Goal: Task Accomplishment & Management: Complete application form

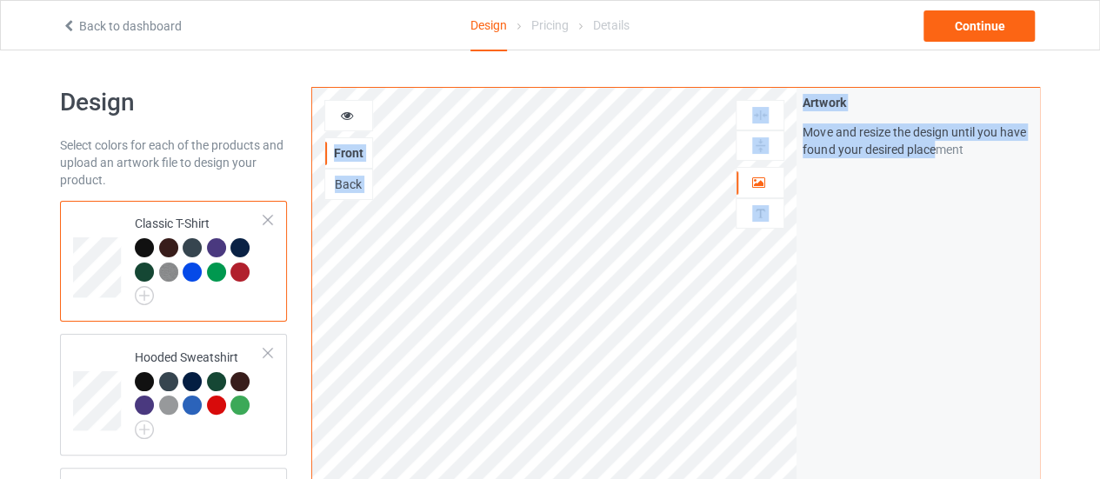
click at [556, 319] on div "Front Back Artwork Personalized text Artwork Move and resize the design until y…" at bounding box center [675, 418] width 729 height 663
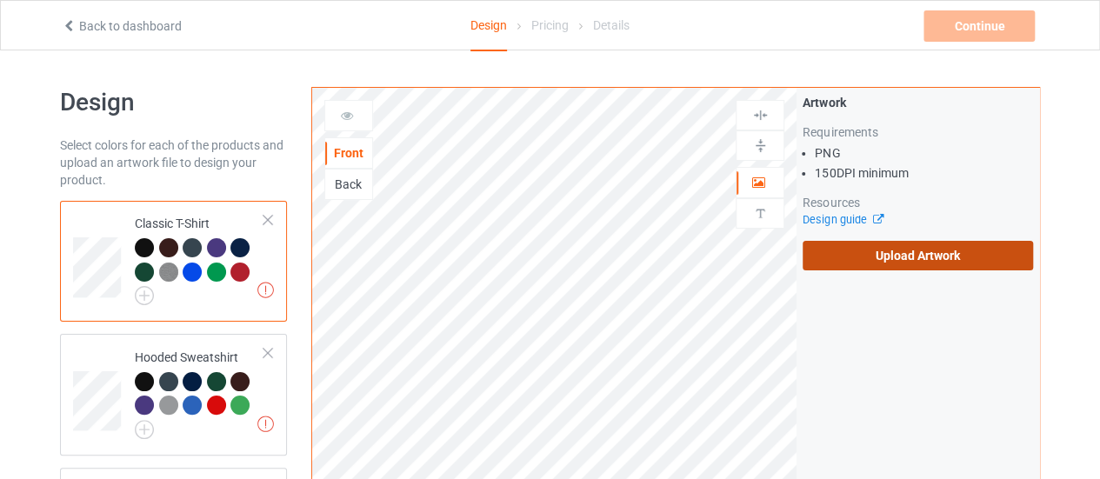
click at [826, 244] on label "Upload Artwork" at bounding box center [918, 256] width 231 height 30
click at [0, 0] on input "Upload Artwork" at bounding box center [0, 0] width 0 height 0
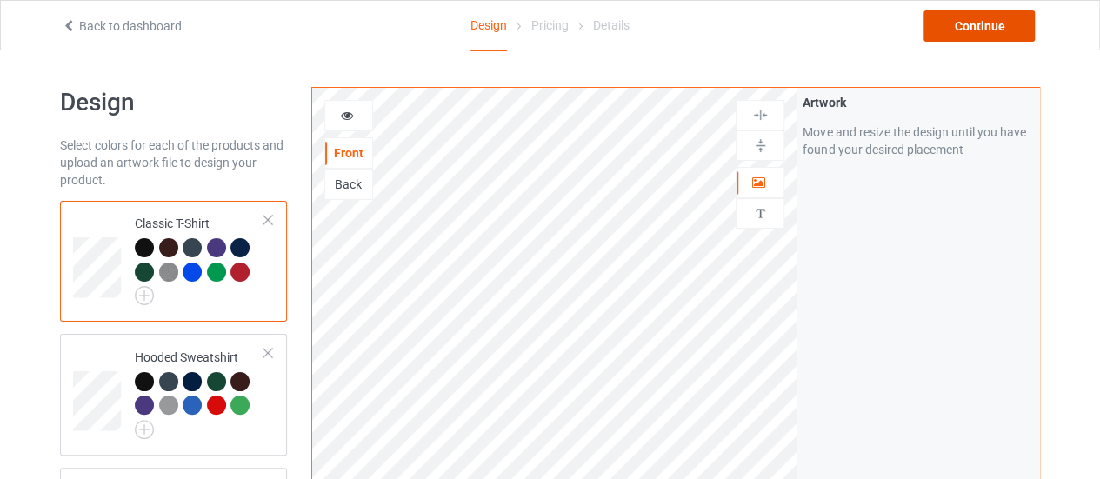
click at [939, 23] on div "Continue" at bounding box center [979, 25] width 111 height 31
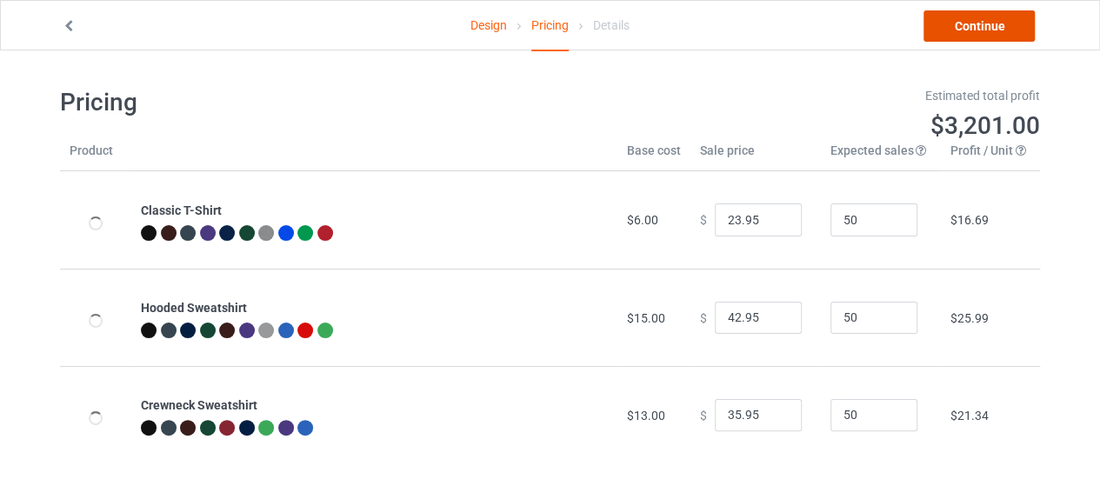
click at [939, 22] on link "Continue" at bounding box center [979, 25] width 111 height 31
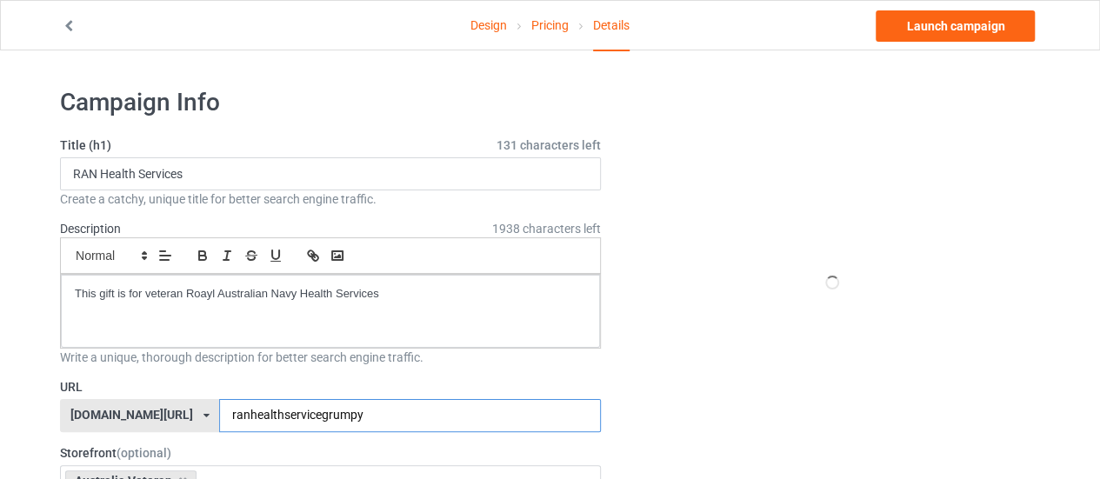
click at [378, 410] on input "ranhealthservicegrumpy" at bounding box center [409, 415] width 381 height 33
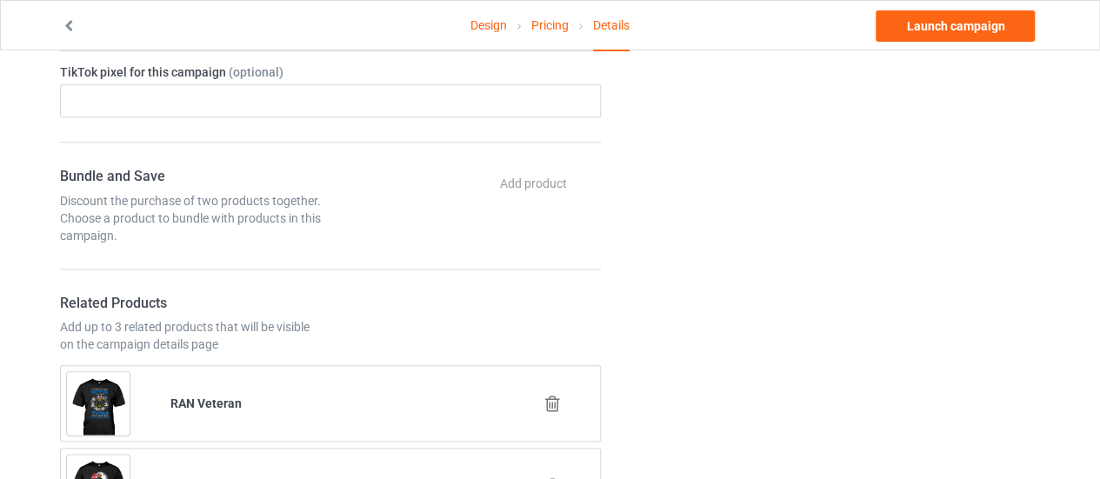
scroll to position [1032, 0]
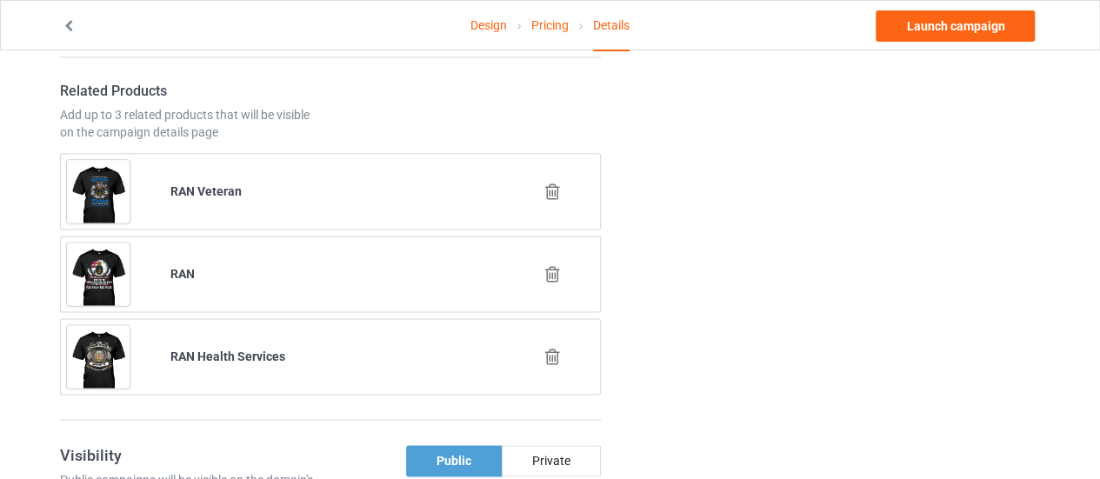
type input "ranhealthservicechoose"
click at [560, 267] on icon at bounding box center [553, 274] width 22 height 18
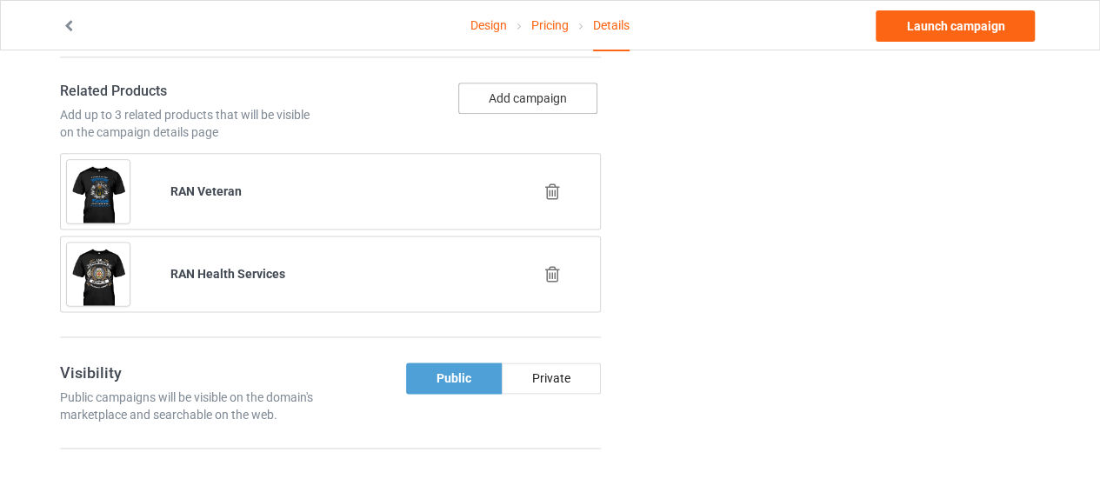
click at [510, 93] on button "Add campaign" at bounding box center [527, 98] width 139 height 31
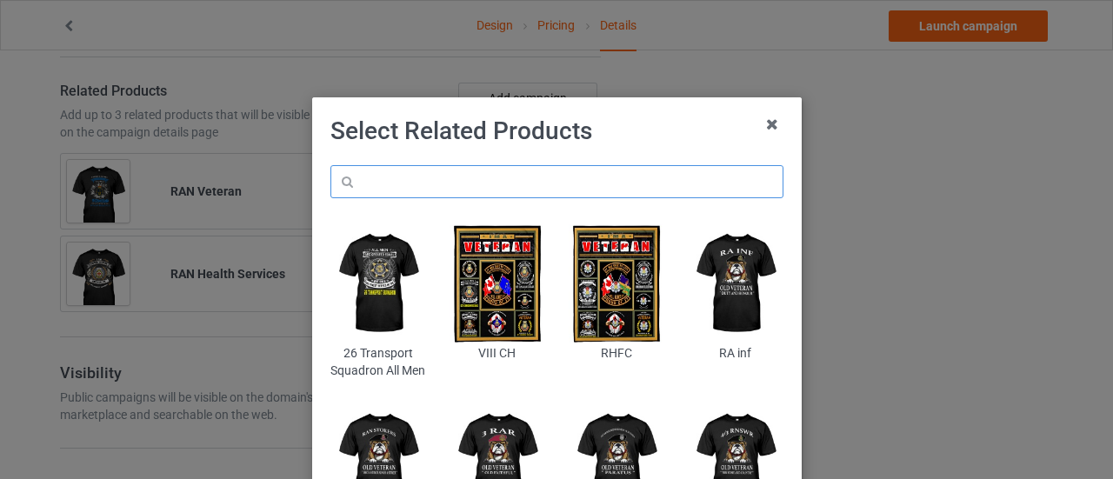
click at [408, 182] on input "text" at bounding box center [557, 181] width 453 height 33
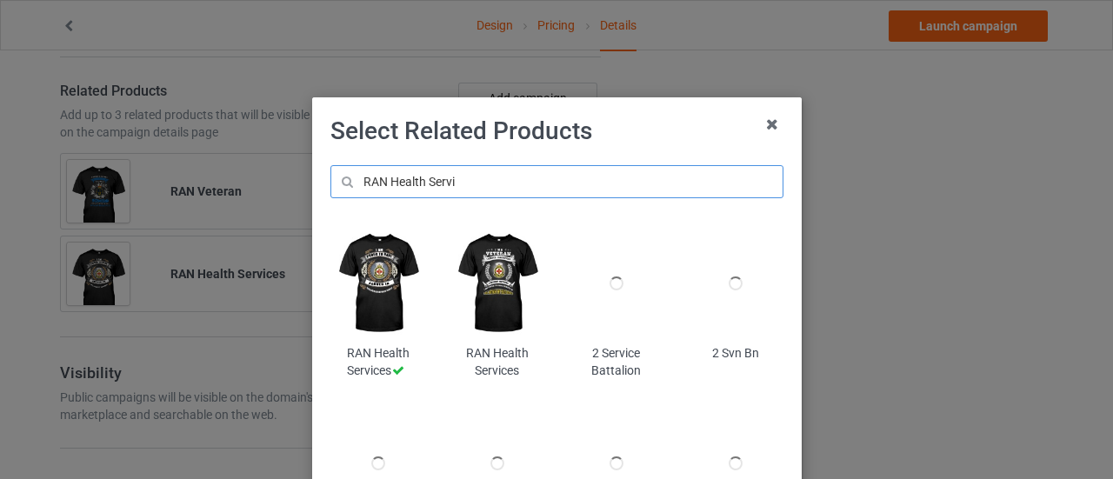
type input "RAN Health Servi"
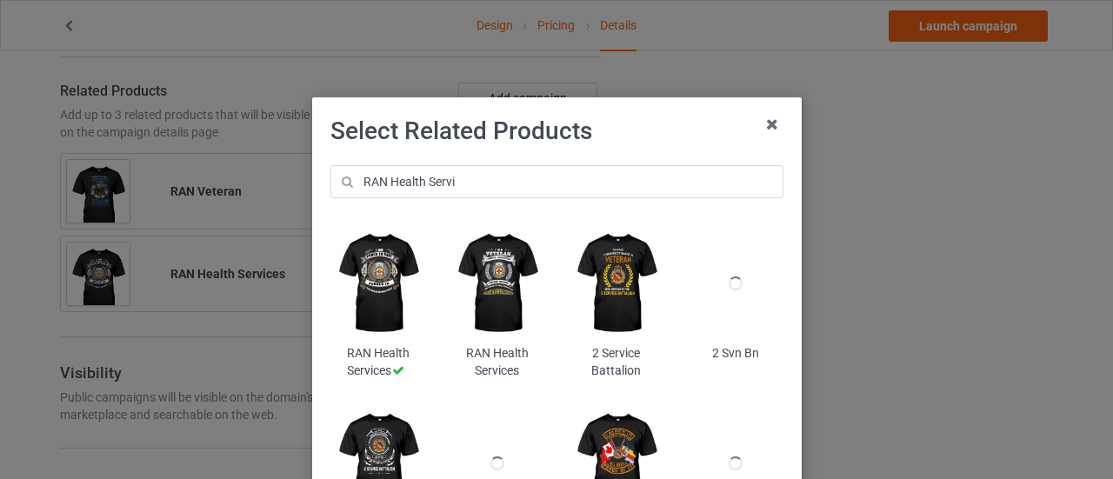
click at [497, 309] on img at bounding box center [497, 283] width 95 height 118
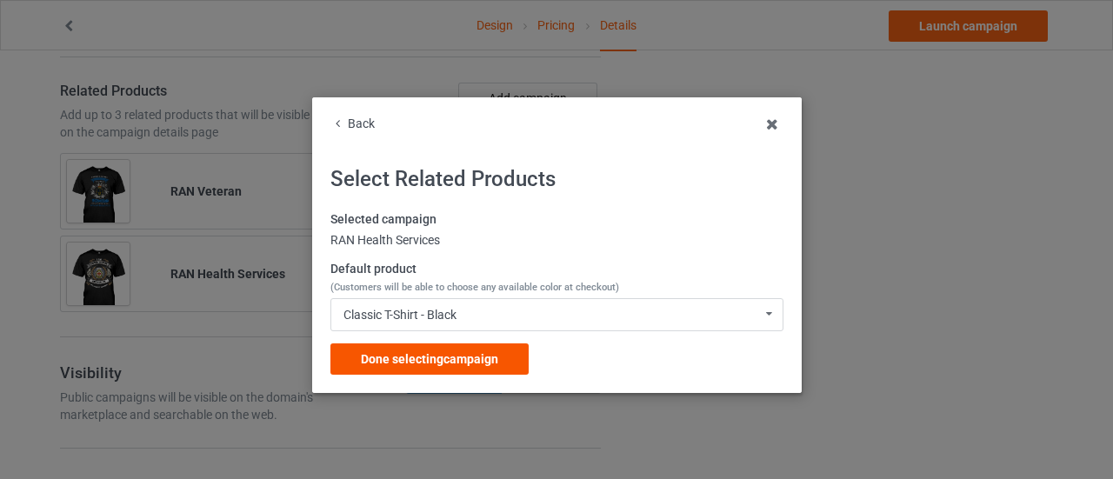
click at [484, 359] on span "Done selecting campaign" at bounding box center [429, 359] width 137 height 14
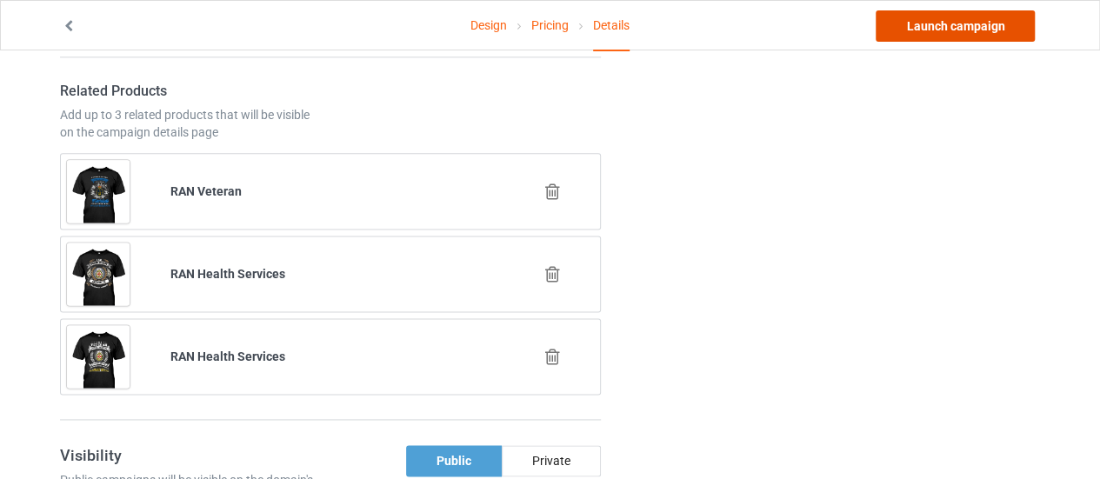
click at [943, 25] on link "Launch campaign" at bounding box center [955, 25] width 159 height 31
